Goal: Task Accomplishment & Management: Use online tool/utility

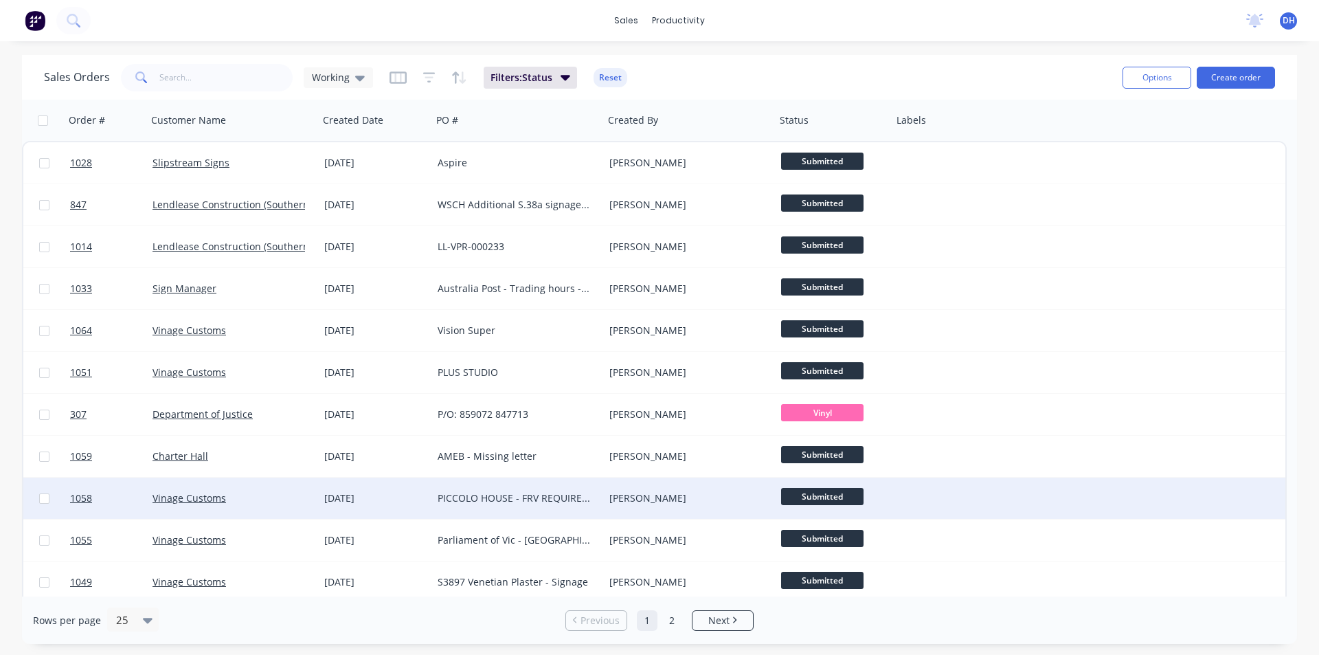
click at [488, 498] on div "PICCOLO HOUSE - FRV REQUIREMENTS" at bounding box center [514, 498] width 153 height 14
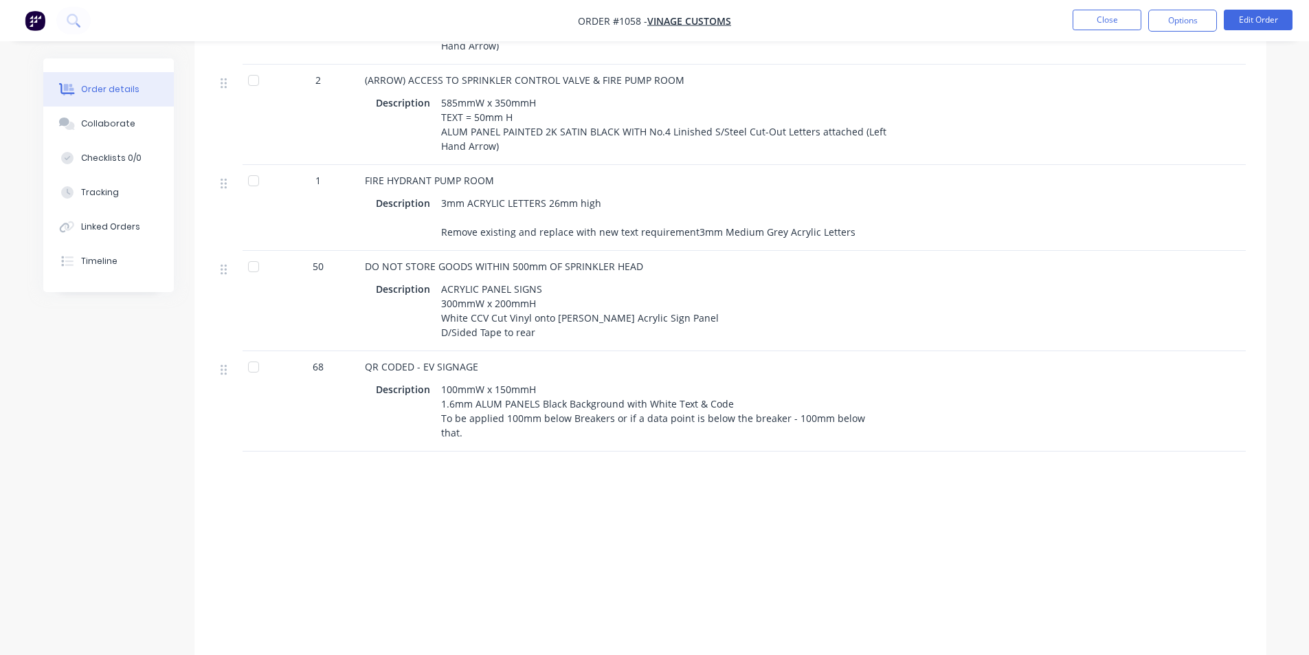
scroll to position [636, 0]
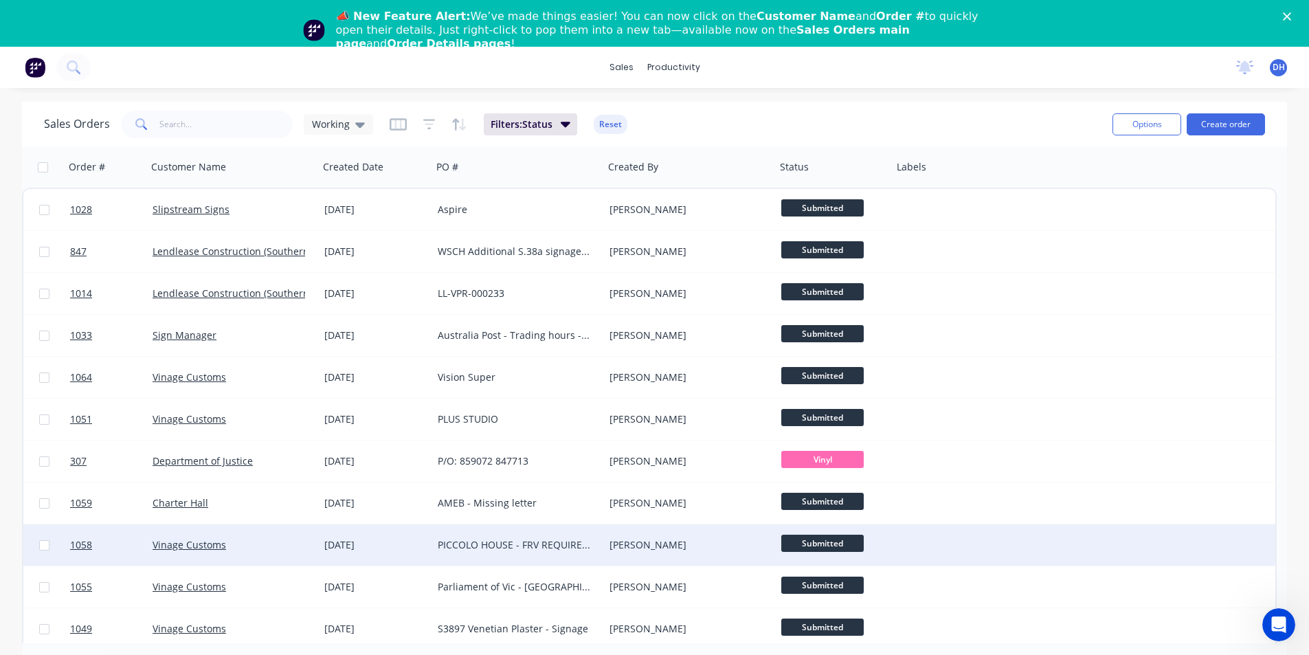
click at [499, 531] on div "PICCOLO HOUSE - FRV REQUIREMENTS" at bounding box center [518, 544] width 172 height 41
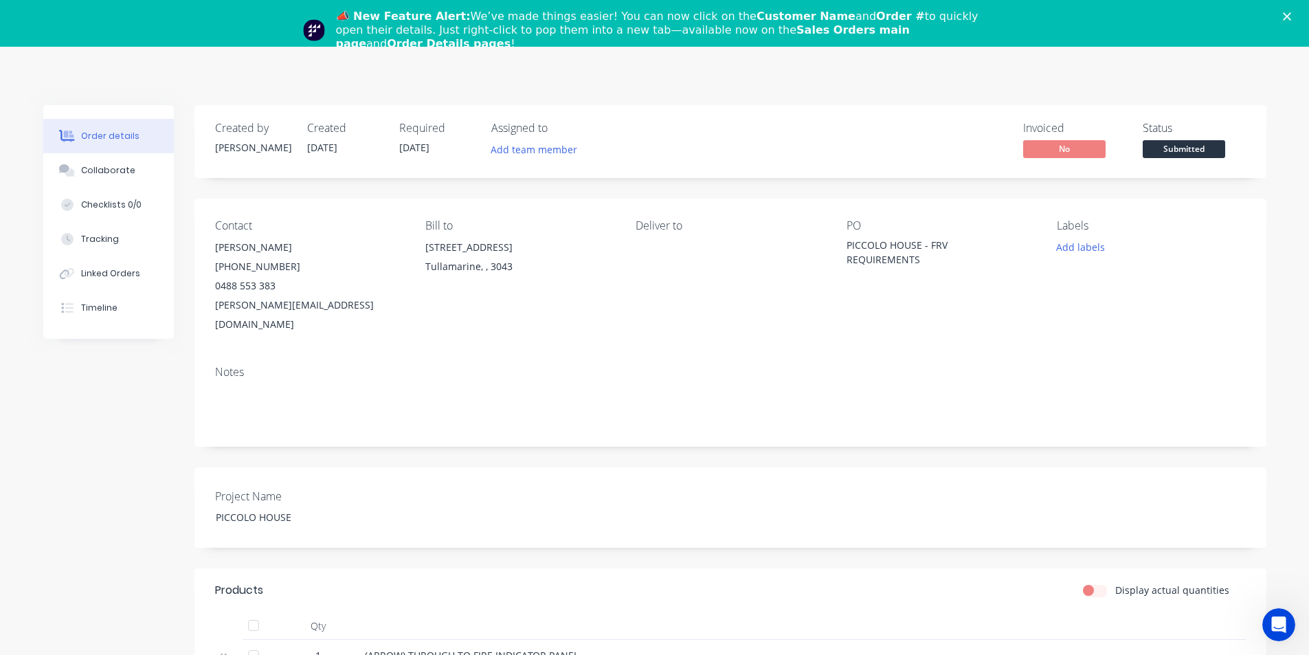
click at [1291, 16] on icon "Close" at bounding box center [1287, 16] width 8 height 8
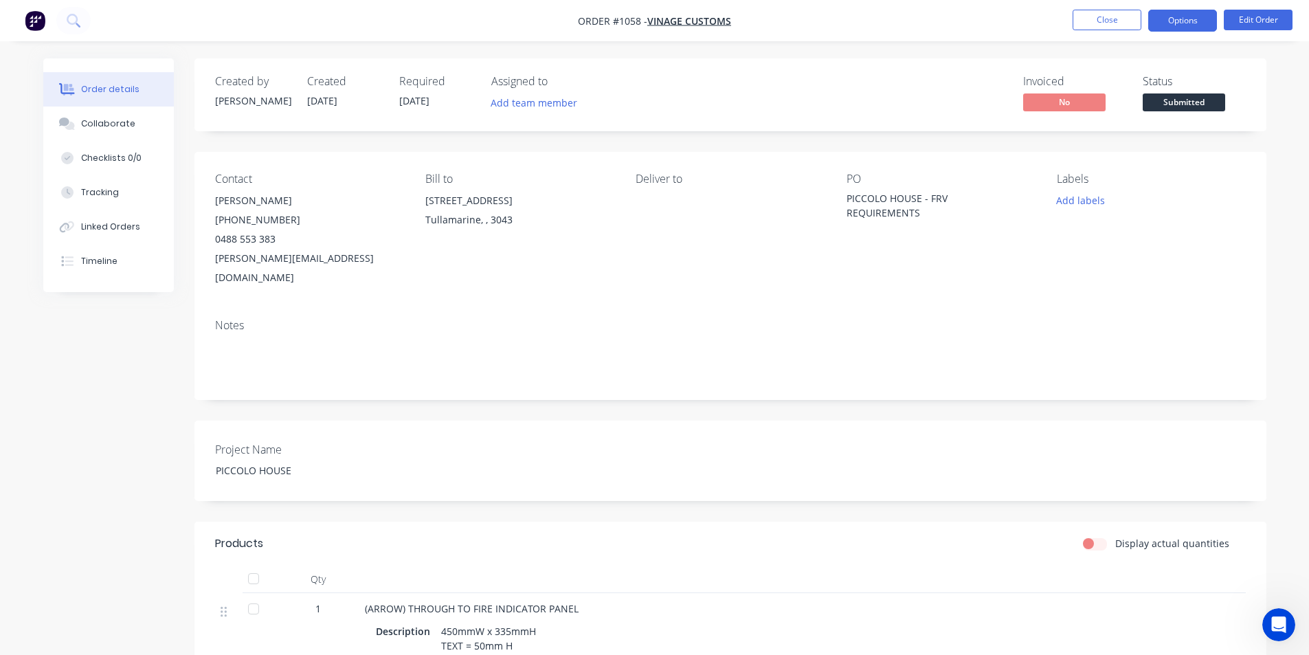
click at [1162, 19] on button "Options" at bounding box center [1182, 21] width 69 height 22
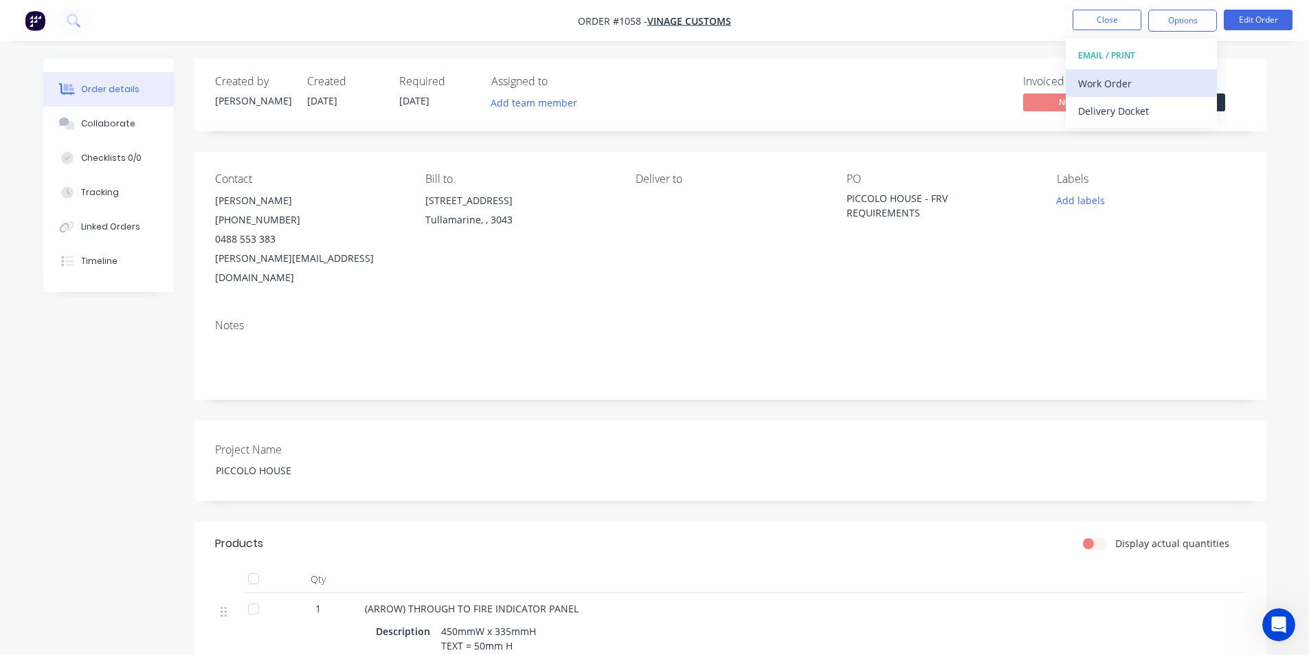
click at [1109, 76] on div "Work Order" at bounding box center [1141, 84] width 126 height 20
click at [1088, 115] on div "Print" at bounding box center [1141, 111] width 126 height 20
